Goal: Task Accomplishment & Management: Manage account settings

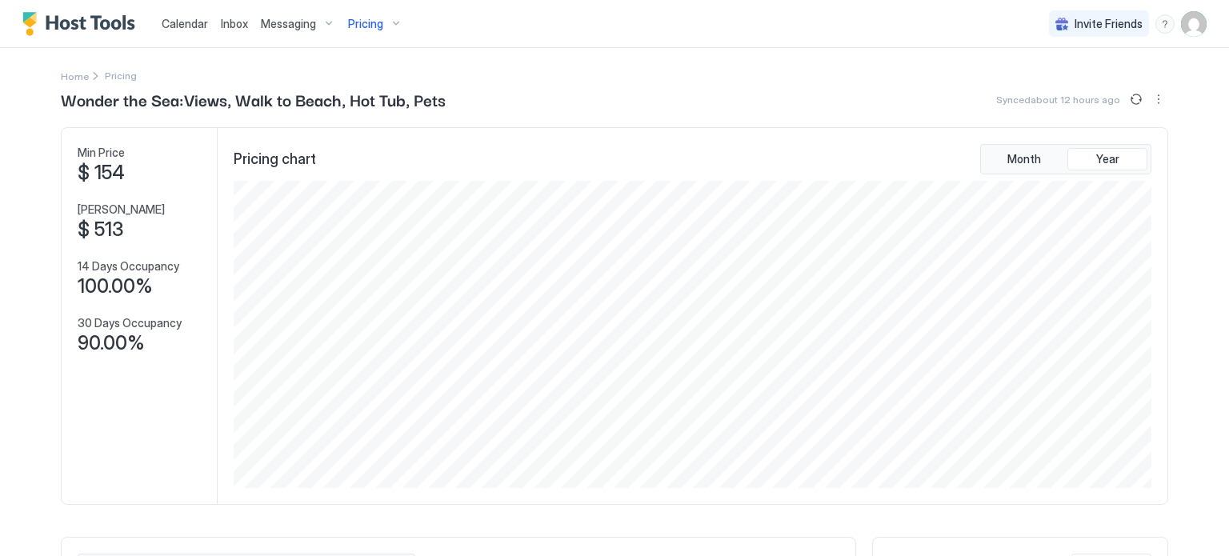
click at [297, 34] on div "Messaging" at bounding box center [297, 23] width 87 height 27
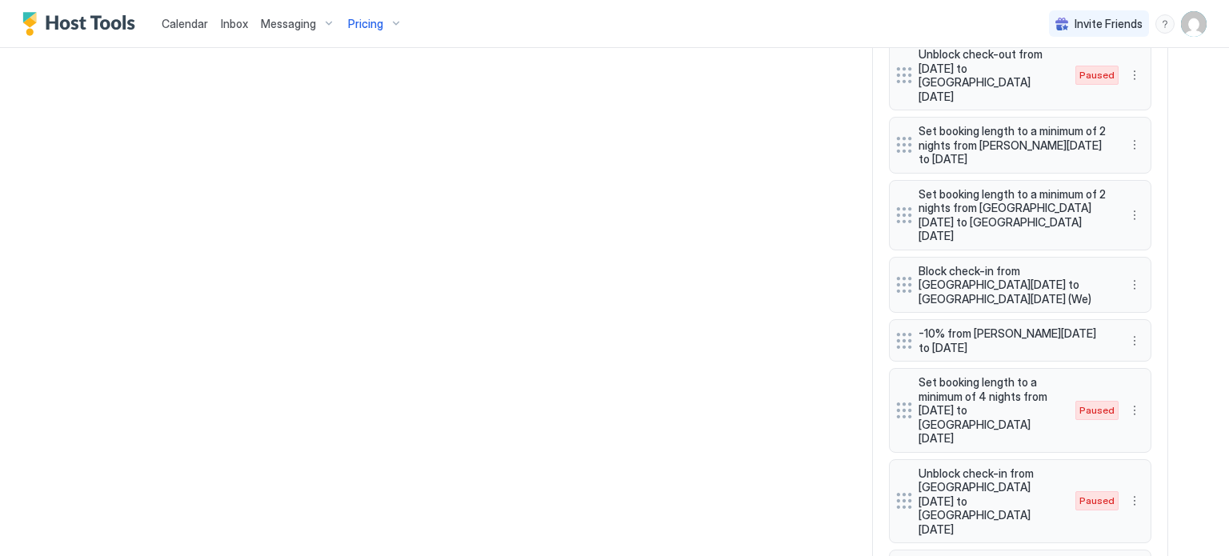
scroll to position [307, 922]
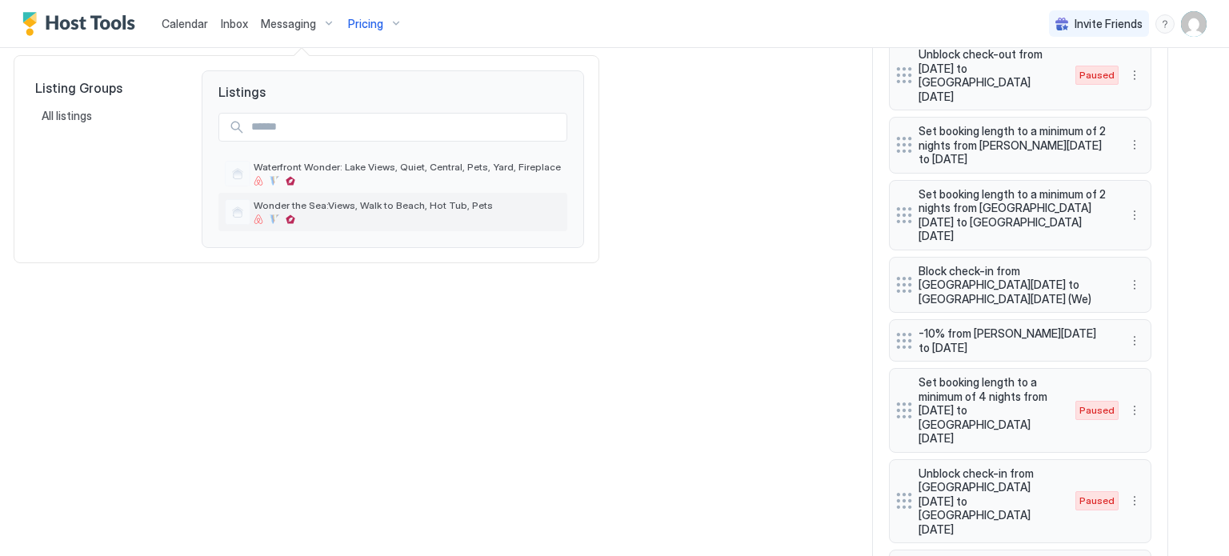
click at [329, 204] on span "Wonder the Sea:Views, Walk to Beach, Hot Tub, Pets" at bounding box center [407, 205] width 307 height 12
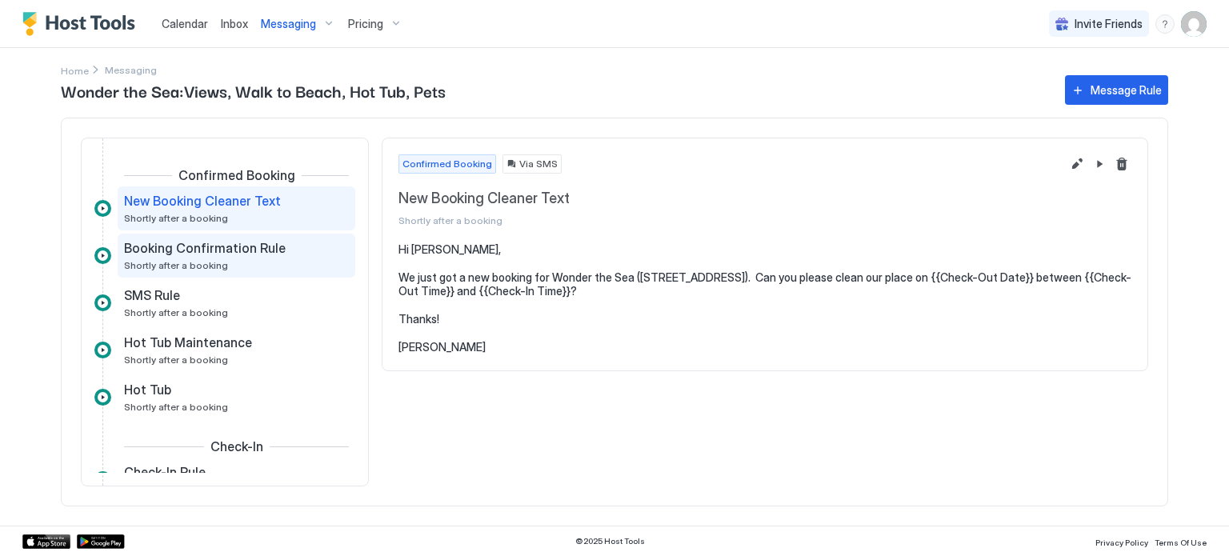
click at [241, 268] on div "Booking Confirmation Rule Shortly after a booking" at bounding box center [225, 255] width 202 height 31
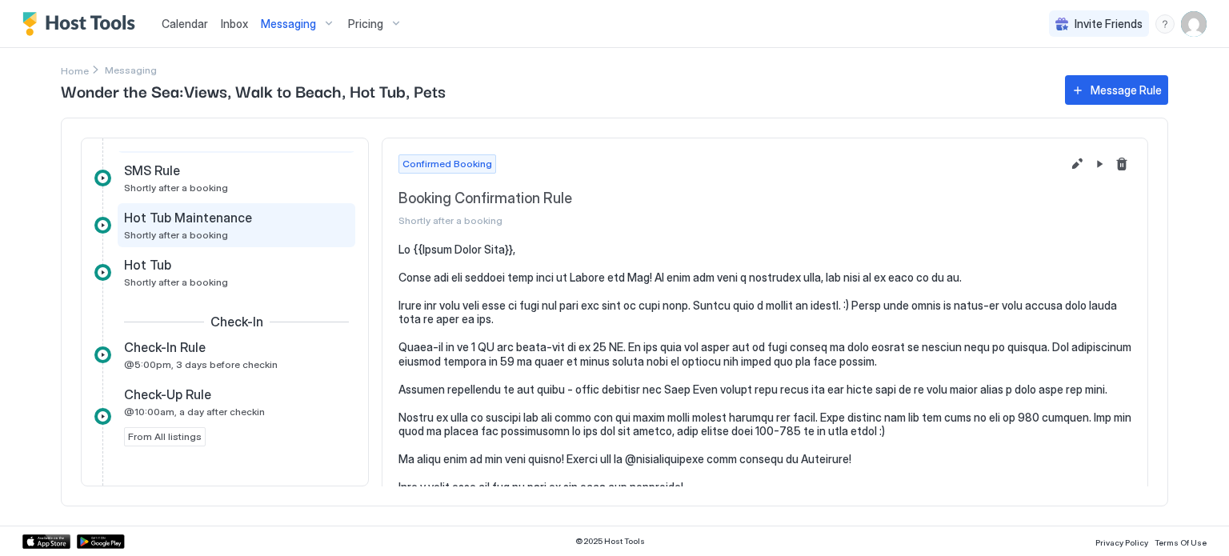
scroll to position [126, 0]
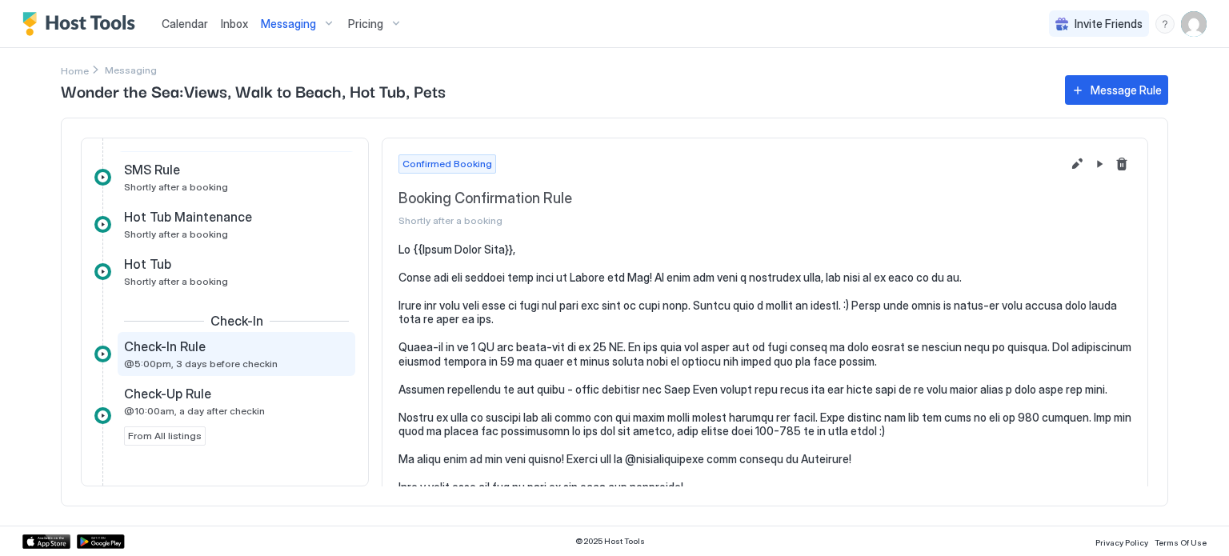
click at [243, 358] on span "@5:00pm, 3 days before checkin" at bounding box center [201, 364] width 154 height 12
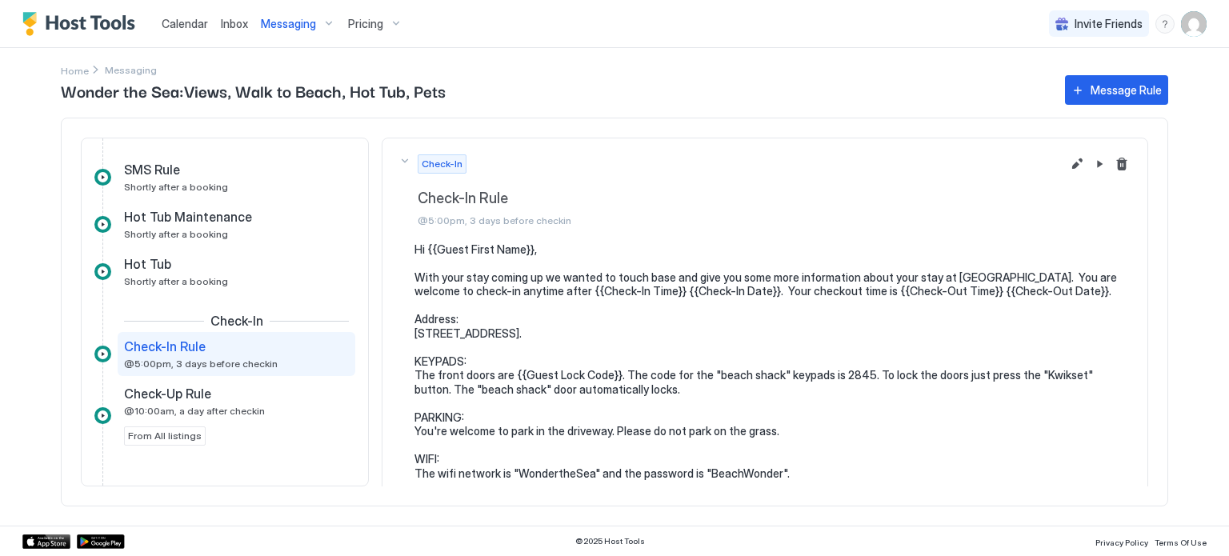
click at [490, 375] on pre "Hi {{Guest First Name}}, With your stay coming up we wanted to touch base and g…" at bounding box center [773, 389] width 717 height 295
click at [422, 372] on pre "Hi {{Guest First Name}}, With your stay coming up we wanted to touch base and g…" at bounding box center [773, 389] width 717 height 295
click at [1068, 168] on button "Edit message rule" at bounding box center [1077, 163] width 19 height 19
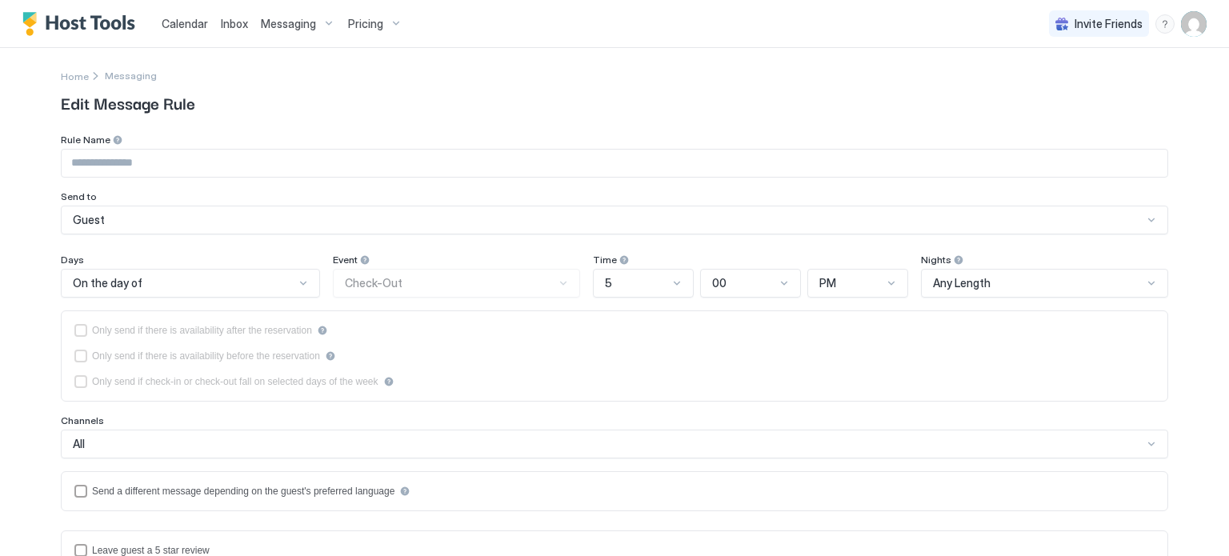
type input "**********"
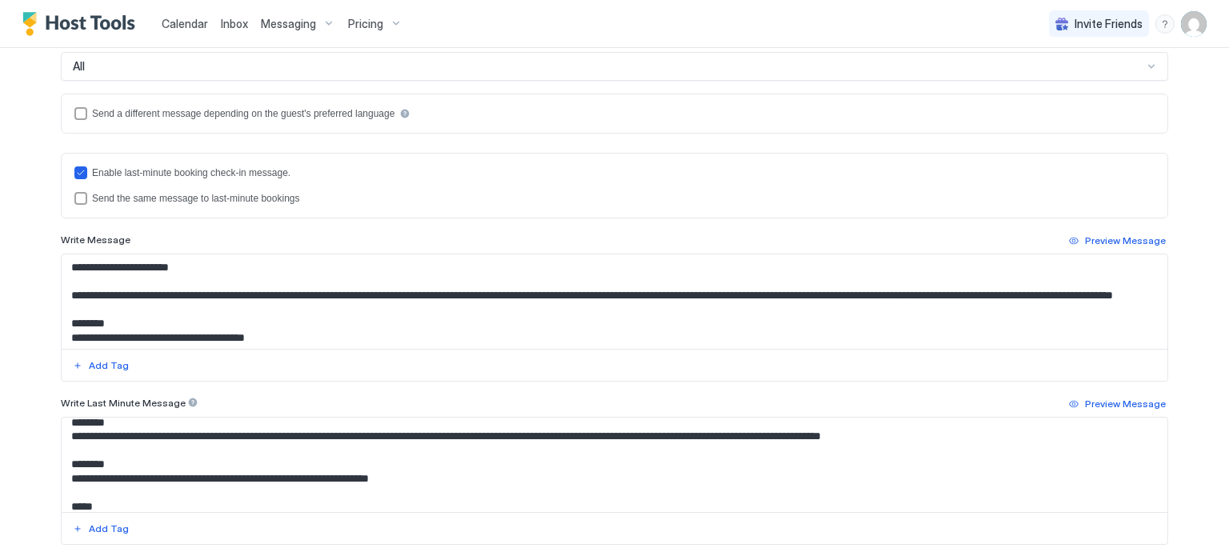
scroll to position [253, 0]
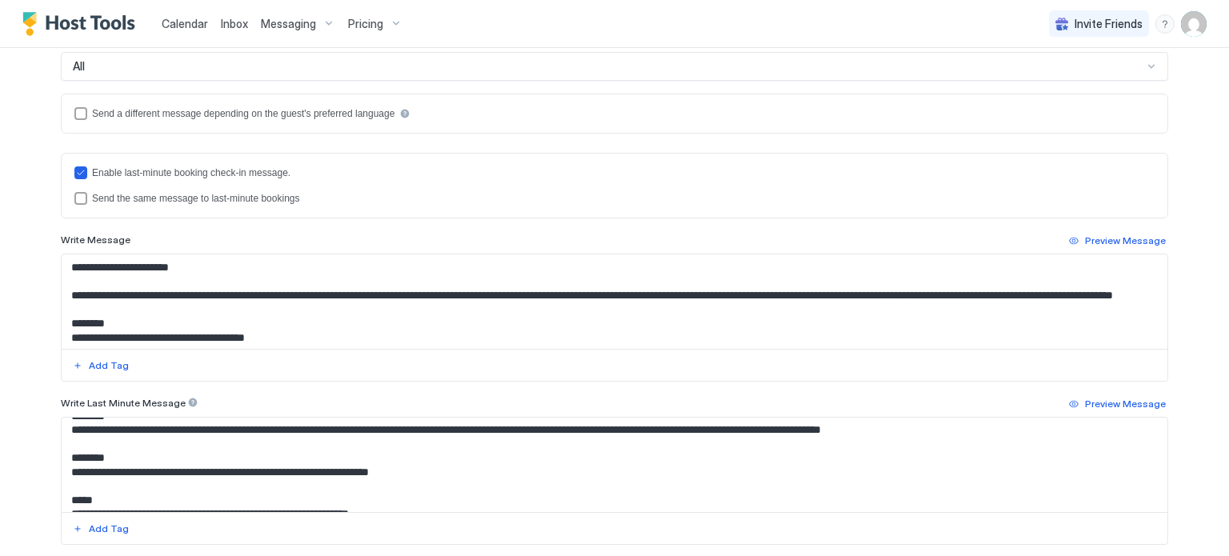
click at [78, 441] on textarea "Input Field" at bounding box center [615, 465] width 1106 height 94
click at [214, 444] on textarea "Input Field" at bounding box center [615, 465] width 1106 height 94
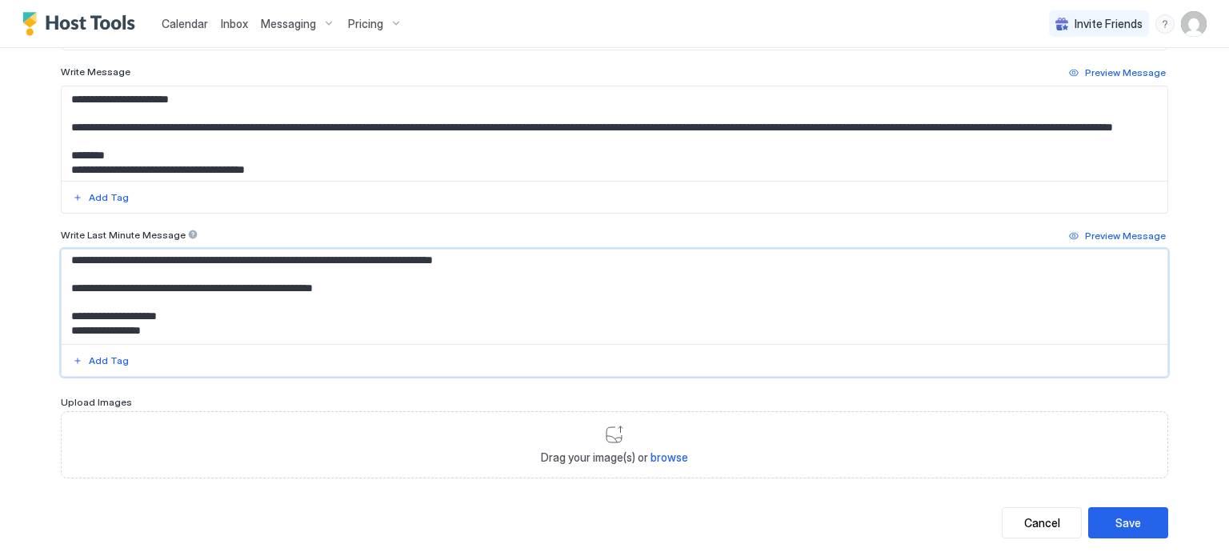
scroll to position [560, 0]
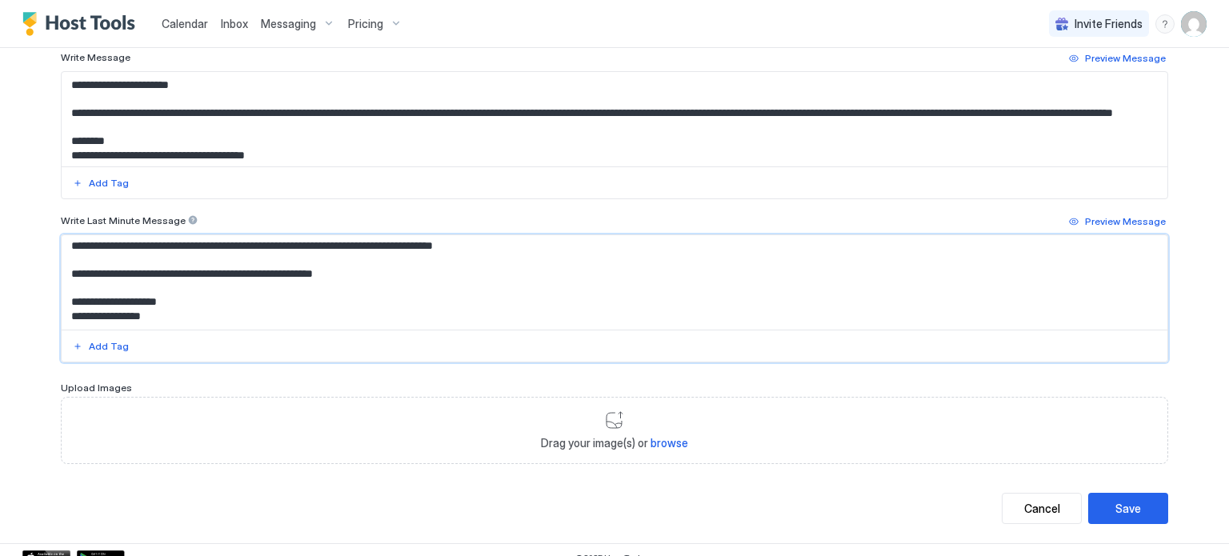
type textarea "**********"
click at [1127, 512] on div "Save" at bounding box center [1129, 508] width 26 height 17
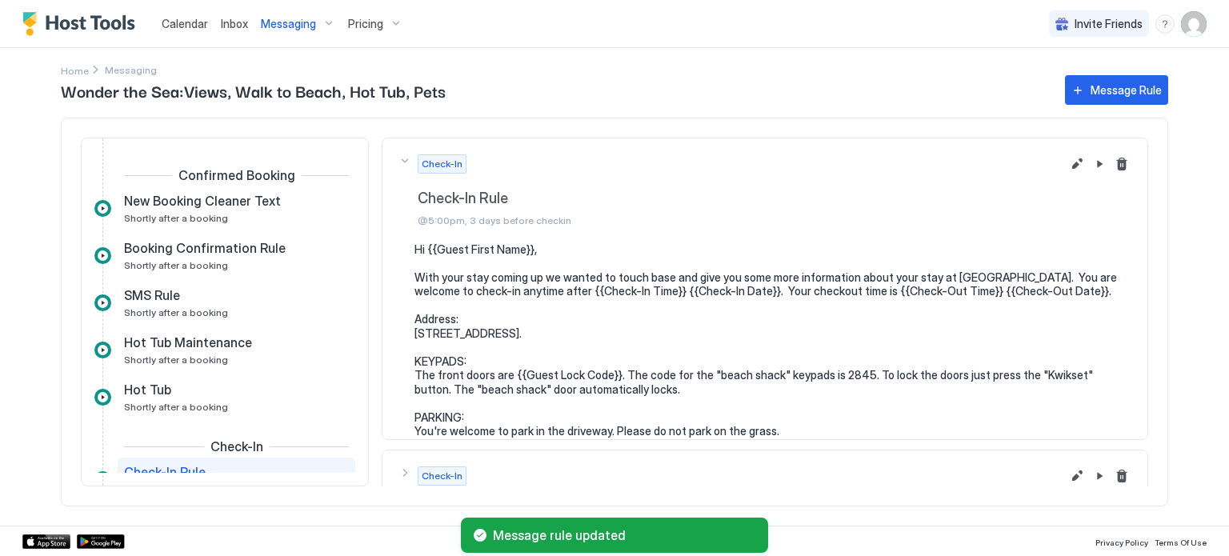
scroll to position [166, 0]
